Goal: Task Accomplishment & Management: Manage account settings

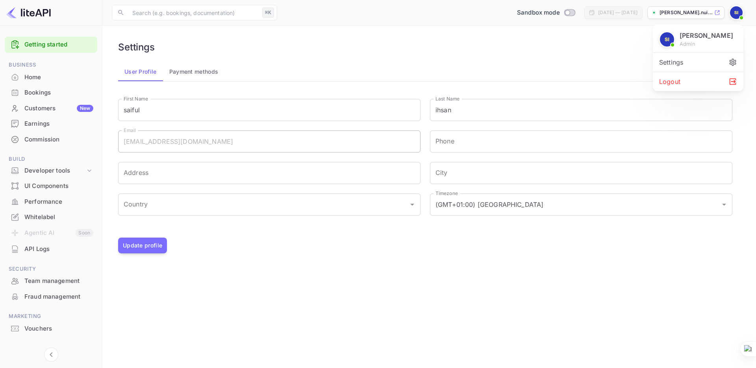
click at [552, 51] on div at bounding box center [378, 184] width 756 height 368
click at [734, 16] on img at bounding box center [736, 12] width 13 height 13
click at [683, 65] on div "Settings" at bounding box center [698, 62] width 91 height 19
click at [39, 170] on div "Developer tools" at bounding box center [54, 170] width 61 height 9
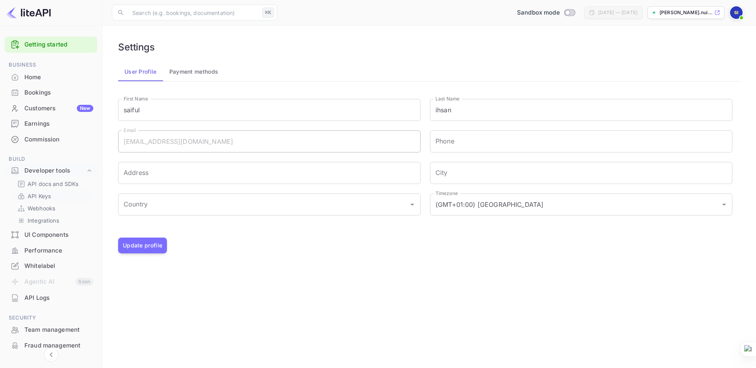
click at [37, 197] on p "API Keys" at bounding box center [39, 196] width 23 height 8
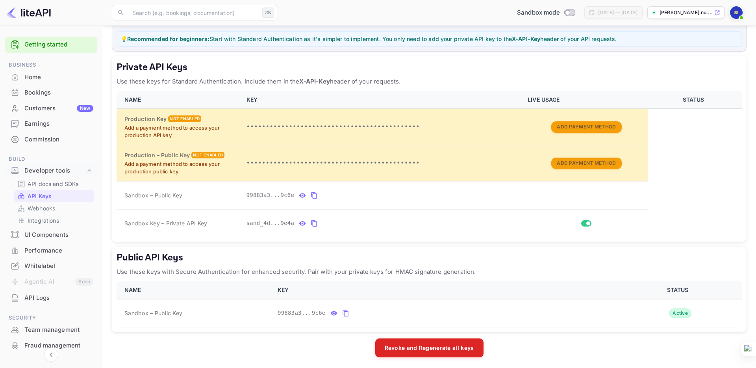
scroll to position [105, 0]
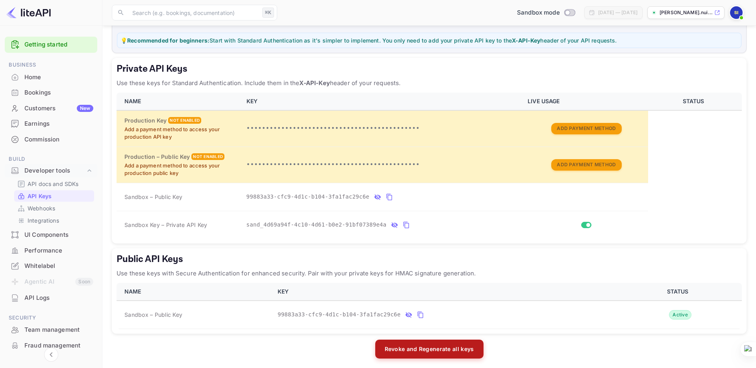
click at [429, 350] on button "Revoke and Regenerate all keys" at bounding box center [429, 348] width 108 height 19
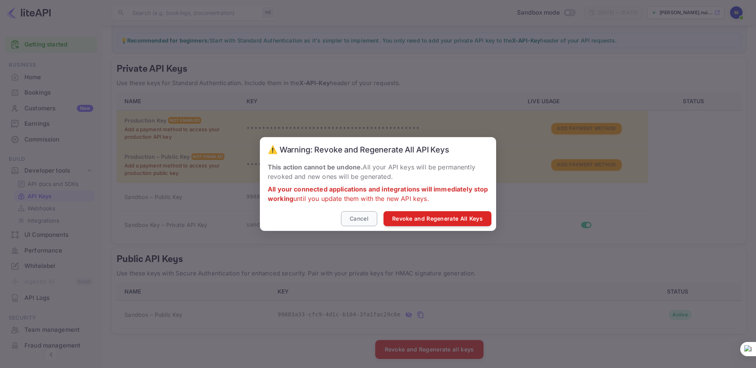
click at [358, 218] on button "Cancel" at bounding box center [359, 218] width 36 height 15
